Goal: Navigation & Orientation: Find specific page/section

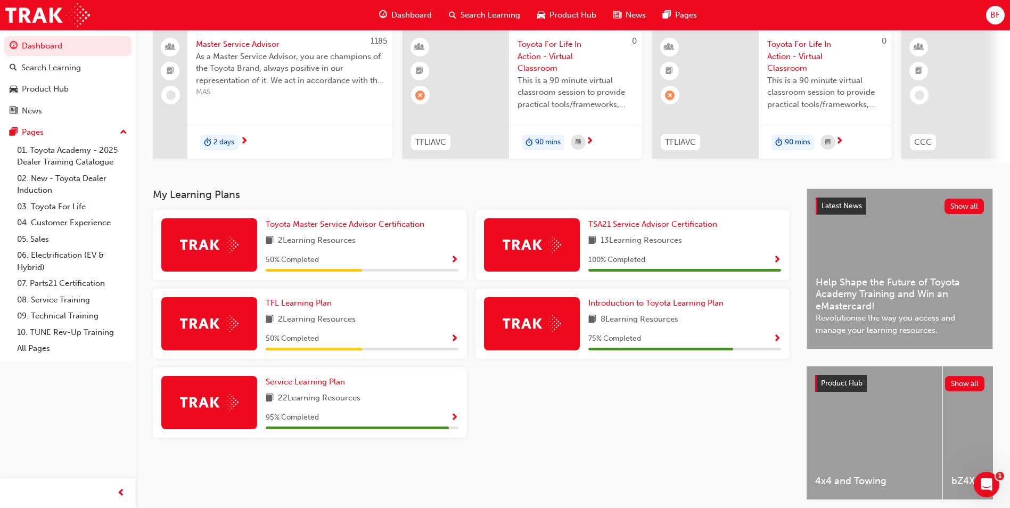
scroll to position [107, 0]
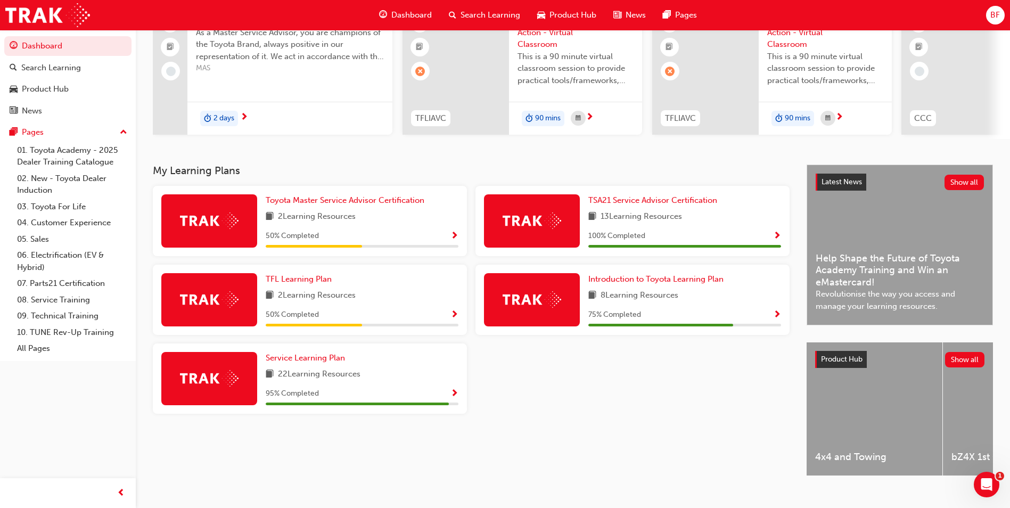
click at [454, 395] on span "Show Progress" at bounding box center [455, 394] width 8 height 10
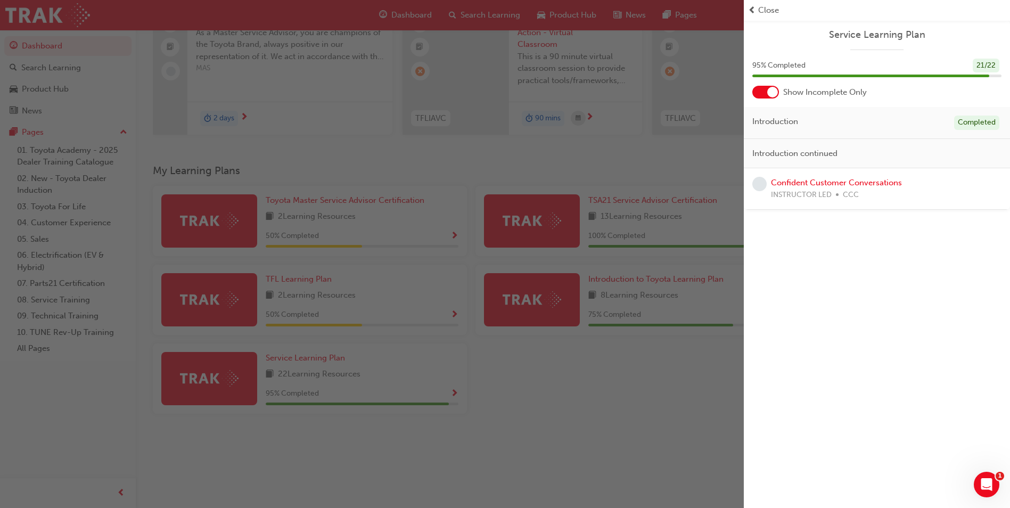
click at [659, 356] on div "button" at bounding box center [372, 254] width 744 height 508
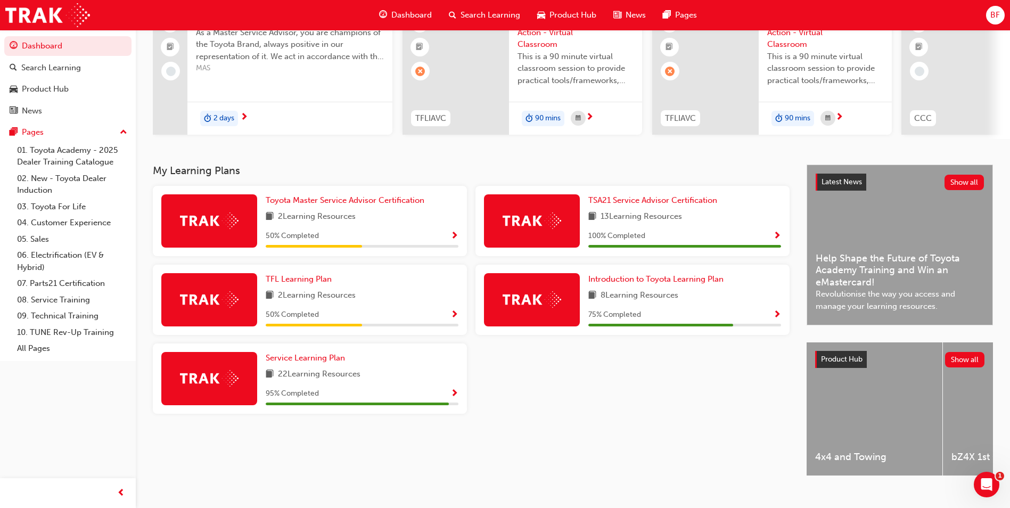
click at [777, 317] on span "Show Progress" at bounding box center [777, 315] width 8 height 10
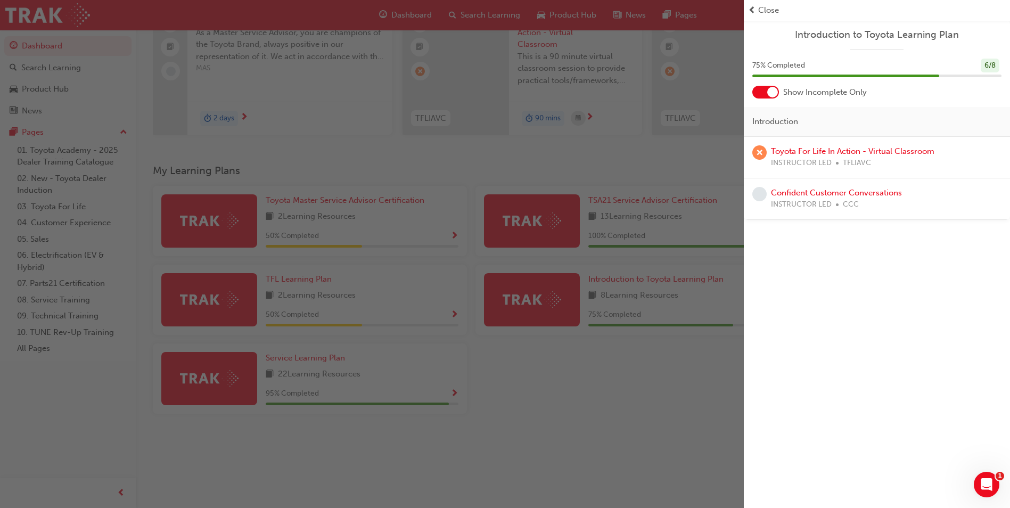
click at [688, 362] on div "button" at bounding box center [372, 254] width 744 height 508
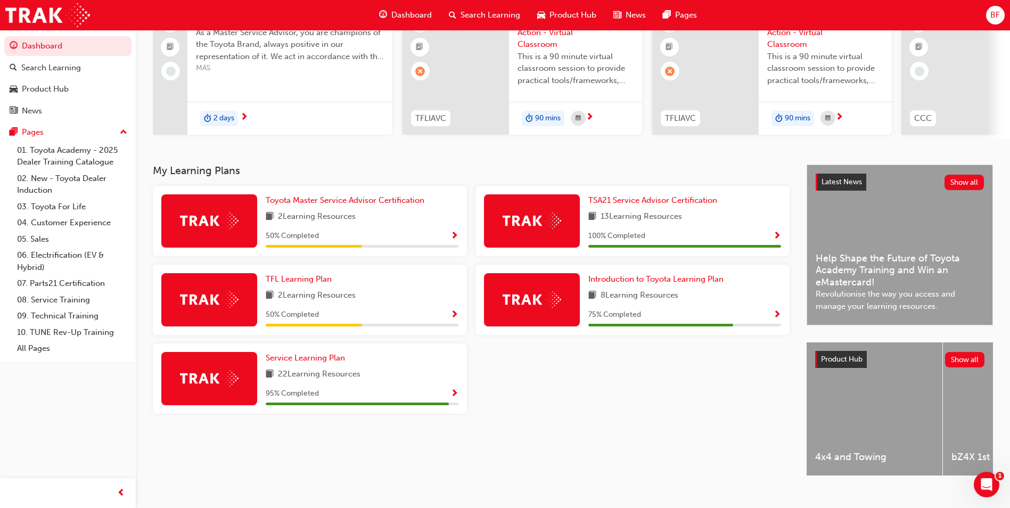
click at [778, 241] on span "Show Progress" at bounding box center [777, 237] width 8 height 10
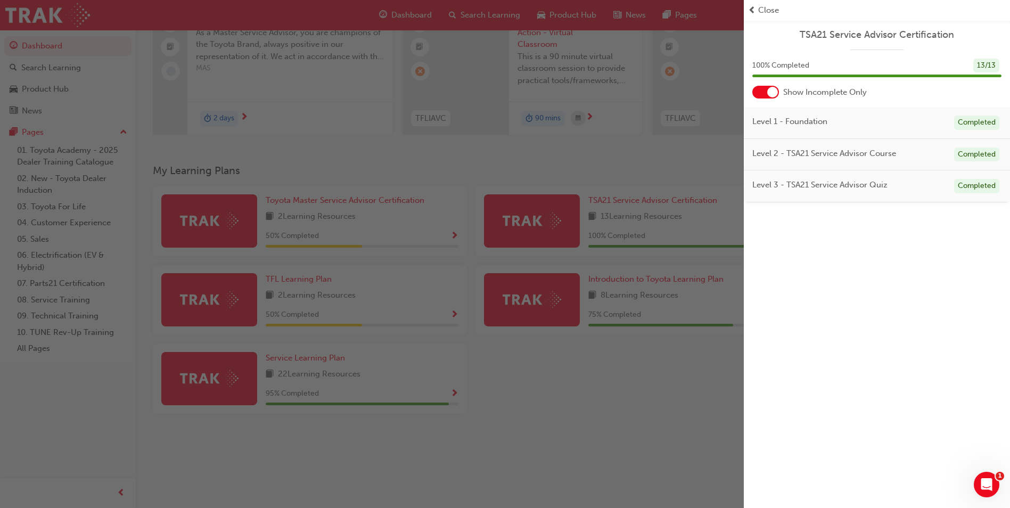
click at [694, 356] on div "button" at bounding box center [372, 254] width 744 height 508
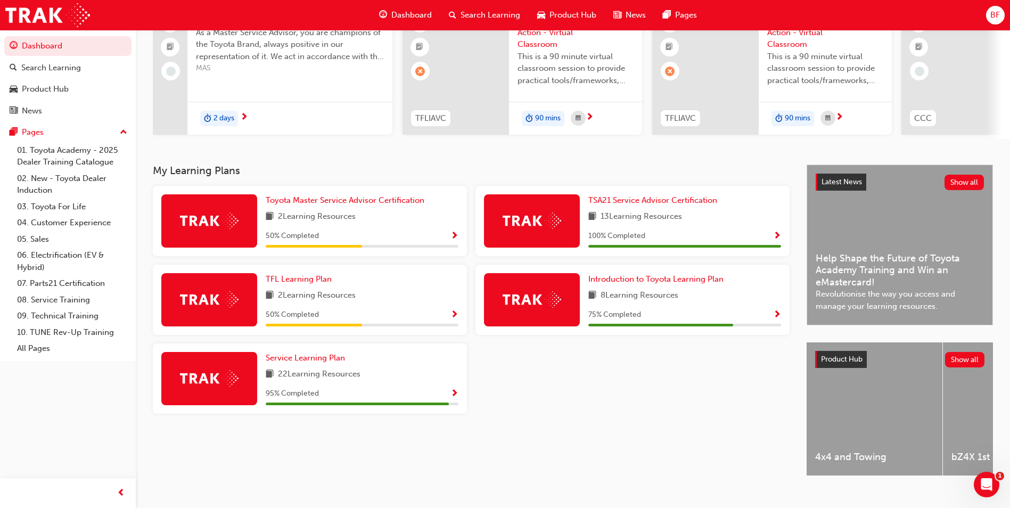
click at [453, 320] on span "Show Progress" at bounding box center [455, 315] width 8 height 10
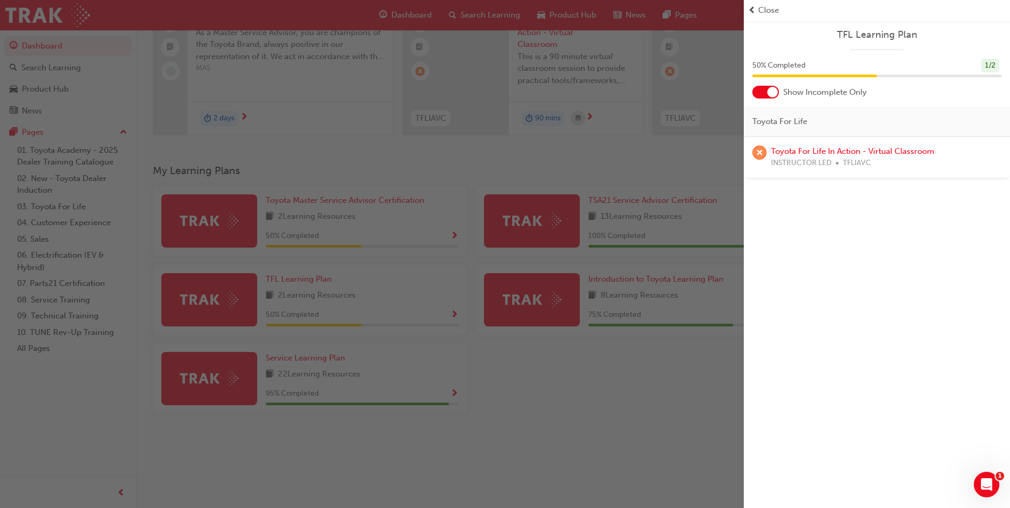
click at [555, 360] on div "button" at bounding box center [372, 254] width 744 height 508
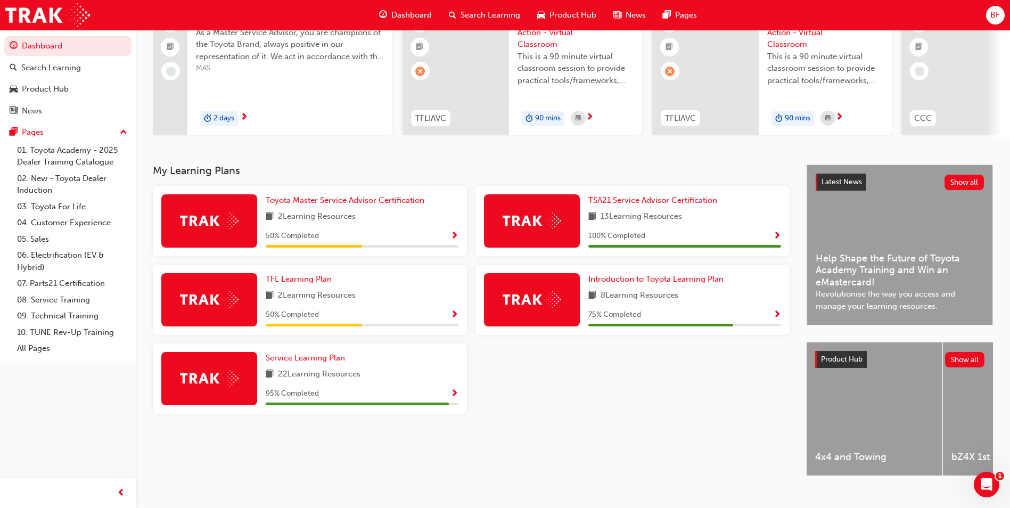
click at [453, 239] on span "Show Progress" at bounding box center [455, 237] width 8 height 10
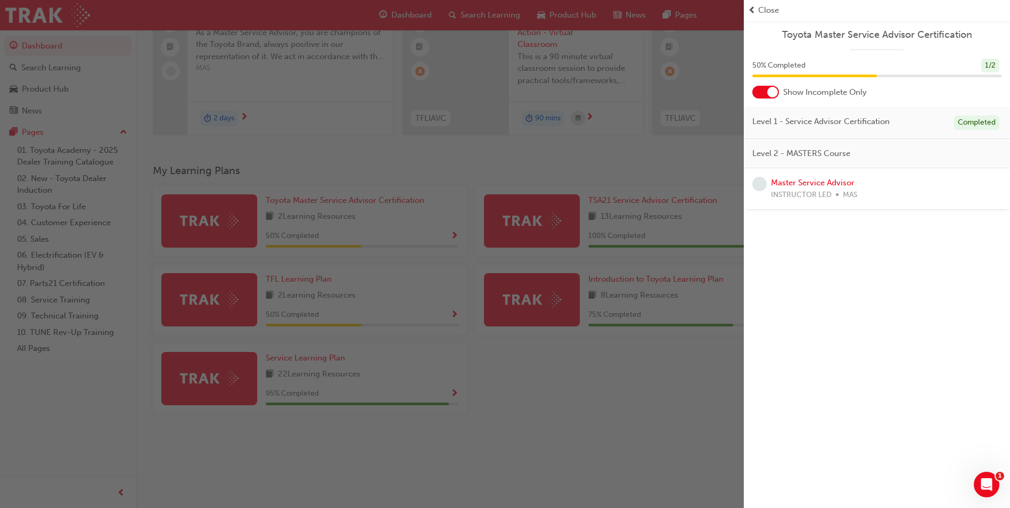
click at [594, 387] on div "button" at bounding box center [372, 254] width 744 height 508
